Goal: Transaction & Acquisition: Purchase product/service

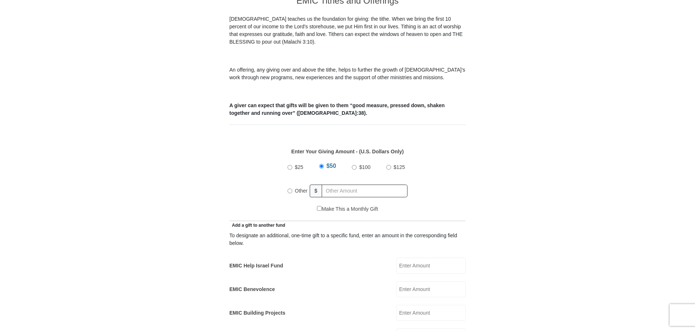
scroll to position [218, 0]
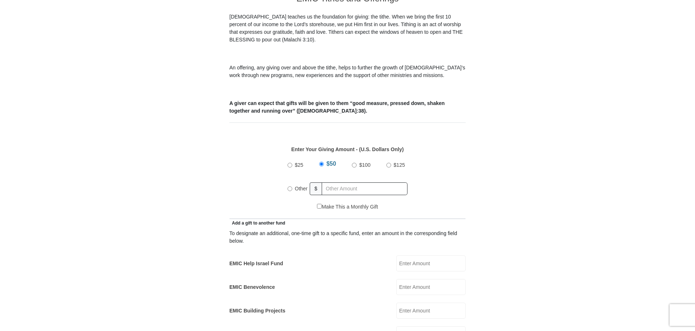
click at [291, 187] on input "Other" at bounding box center [290, 189] width 5 height 5
radio input "true"
click at [329, 183] on input "text" at bounding box center [365, 189] width 83 height 13
type input "1"
type input "129"
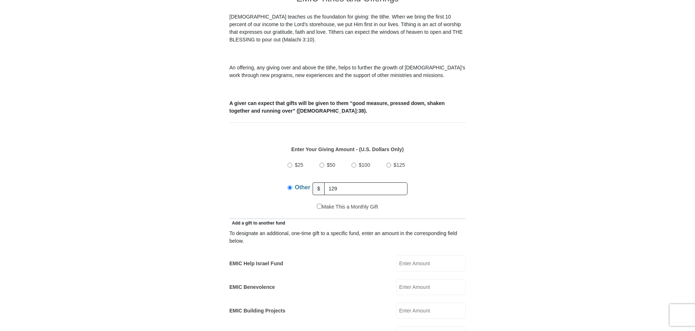
click at [410, 256] on input "EMIC Help Israel Fund" at bounding box center [430, 264] width 69 height 16
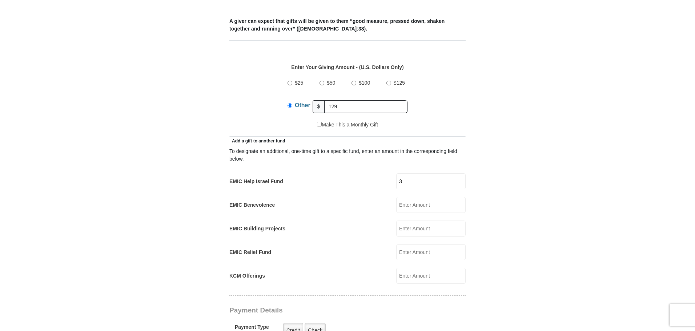
scroll to position [327, 0]
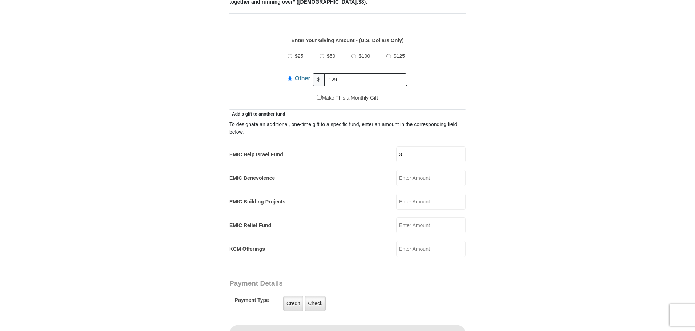
type input "3"
click at [413, 195] on input "EMIC Building Projects" at bounding box center [430, 202] width 69 height 16
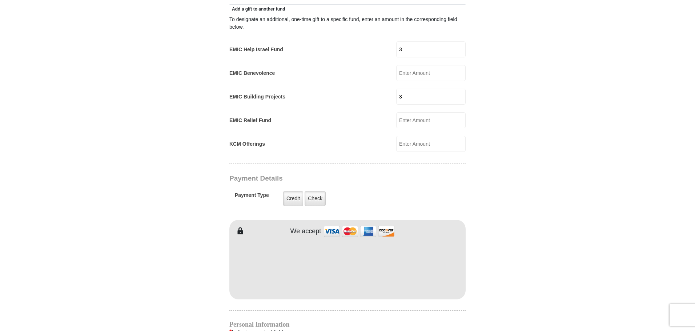
scroll to position [436, 0]
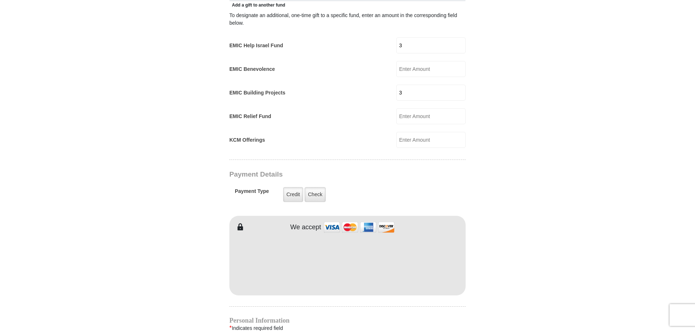
type input "3"
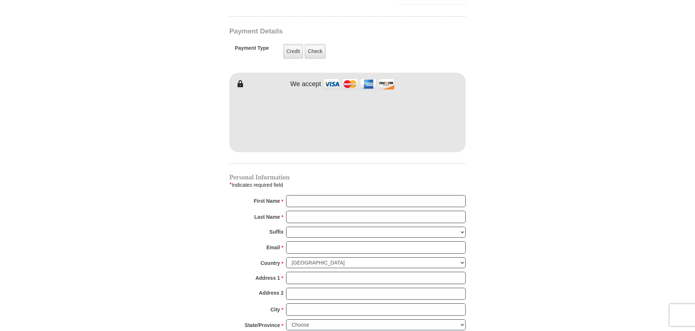
scroll to position [582, 0]
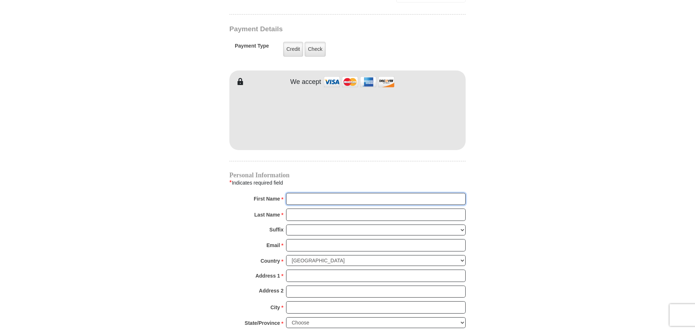
click at [295, 193] on input "First Name *" at bounding box center [376, 199] width 180 height 12
type input "JM Elite"
type input "Holdings LLC"
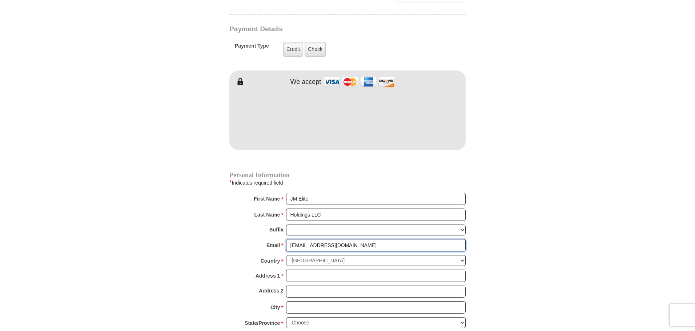
type input "[EMAIL_ADDRESS][DOMAIN_NAME]"
type input "[STREET_ADDRESS]"
type input "[GEOGRAPHIC_DATA]"
select select "[GEOGRAPHIC_DATA]"
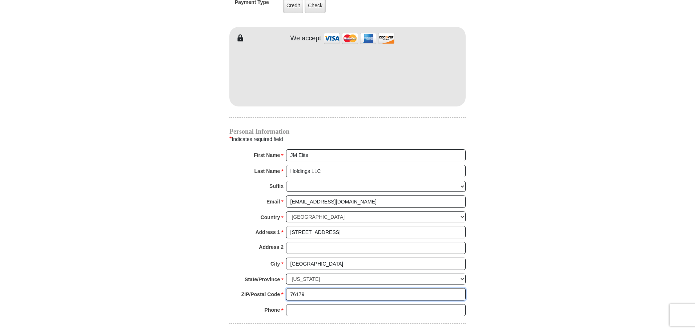
scroll to position [693, 0]
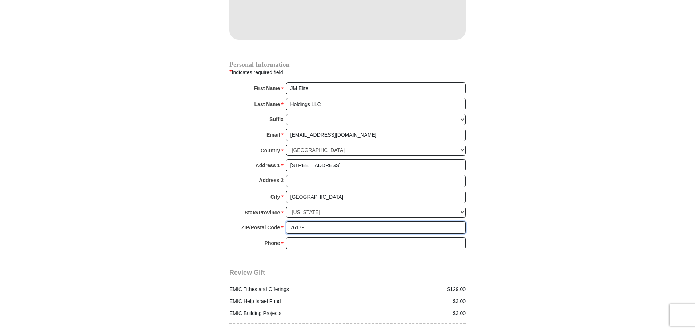
type input "76179"
click at [326, 238] on input "Phone * *" at bounding box center [376, 244] width 180 height 12
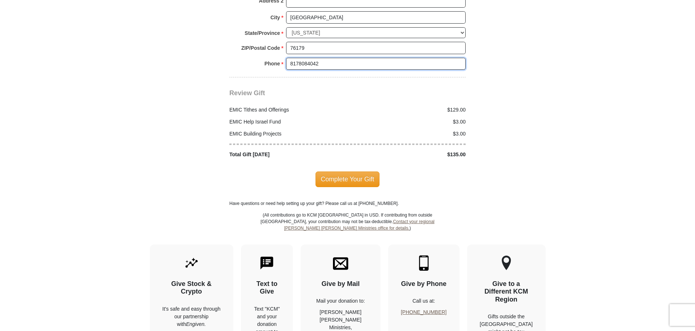
scroll to position [874, 0]
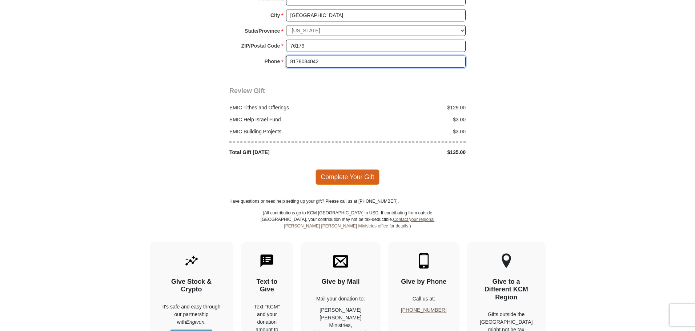
type input "8178084042"
click at [347, 171] on span "Complete Your Gift" at bounding box center [348, 177] width 64 height 15
